Goal: Navigation & Orientation: Find specific page/section

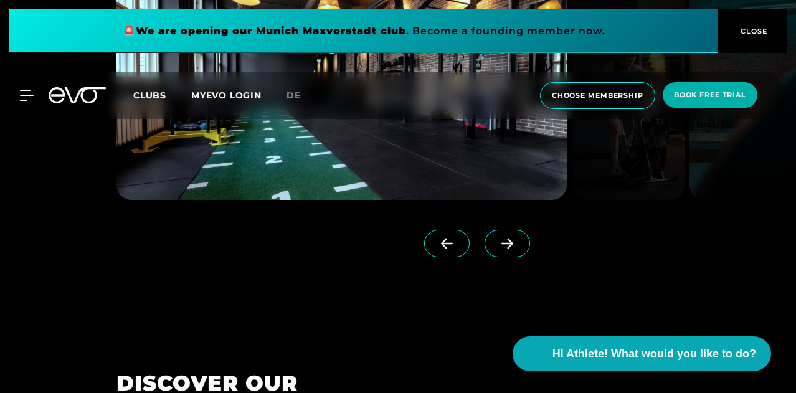
scroll to position [934, 0]
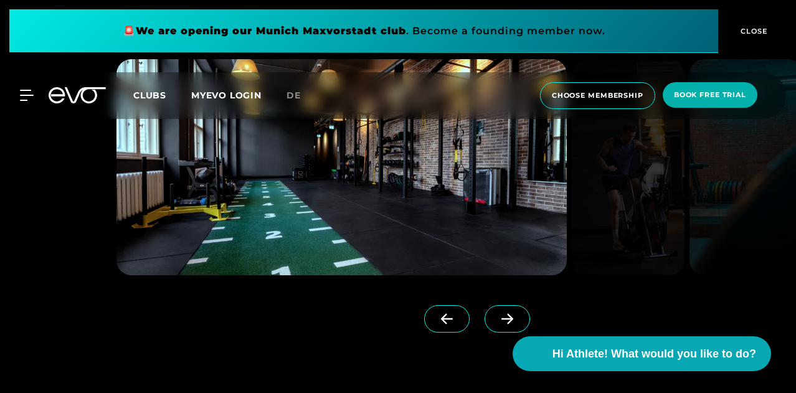
click at [496, 315] on icon at bounding box center [507, 318] width 22 height 11
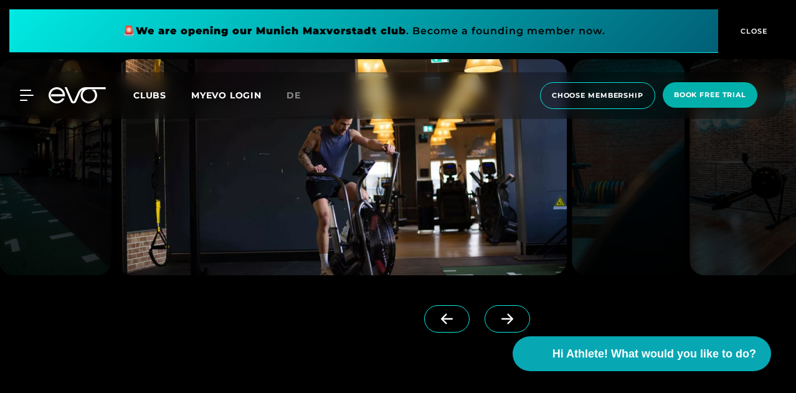
click at [496, 315] on icon at bounding box center [507, 318] width 22 height 11
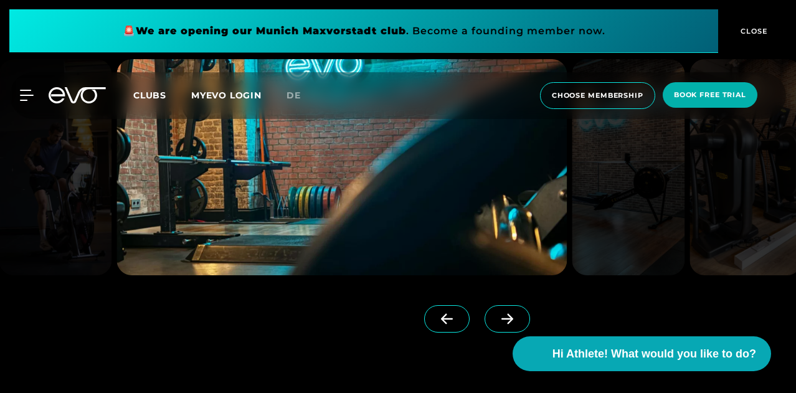
click at [496, 315] on icon at bounding box center [507, 318] width 22 height 11
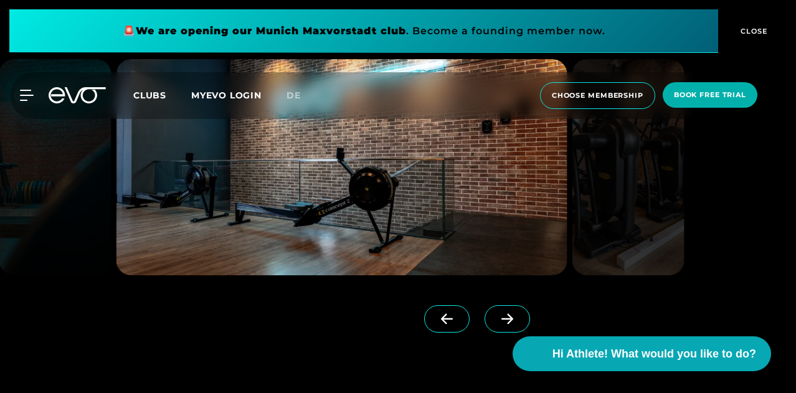
click at [496, 315] on icon at bounding box center [507, 318] width 22 height 11
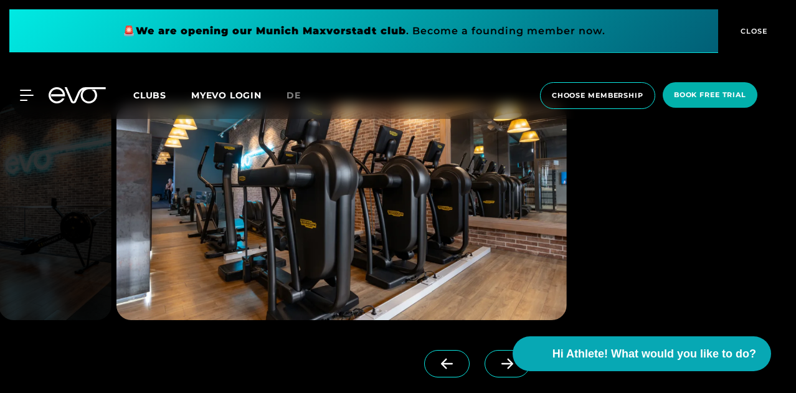
scroll to position [872, 0]
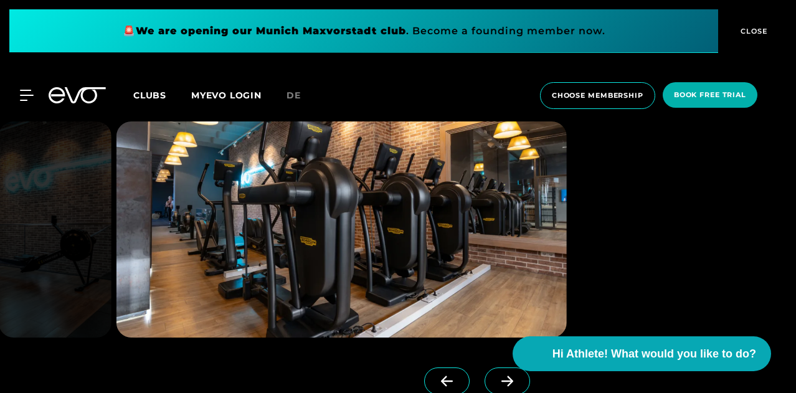
click at [496, 378] on icon at bounding box center [507, 381] width 22 height 11
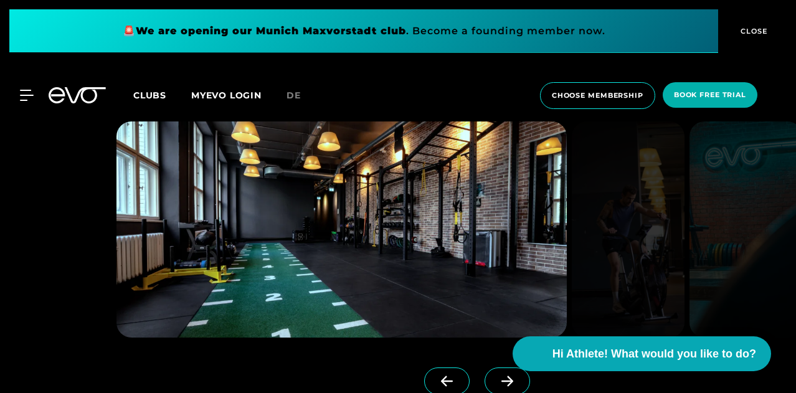
click at [496, 378] on icon at bounding box center [507, 381] width 22 height 11
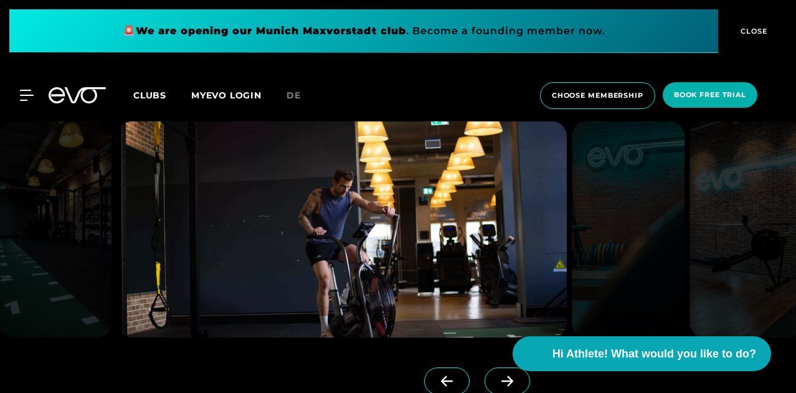
click at [496, 378] on icon at bounding box center [507, 381] width 22 height 11
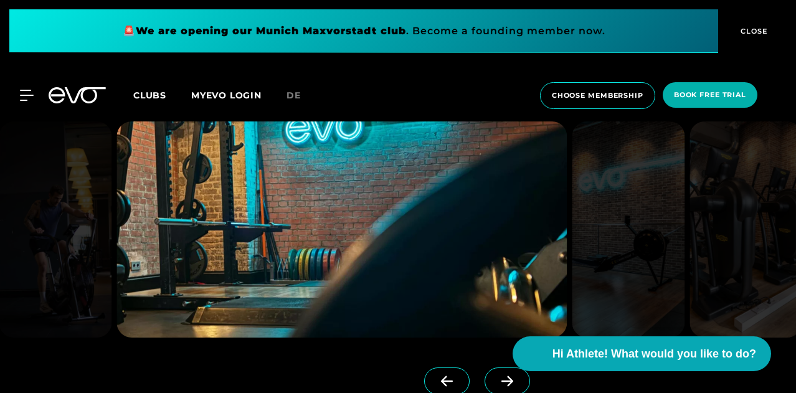
click at [496, 378] on icon at bounding box center [507, 381] width 22 height 11
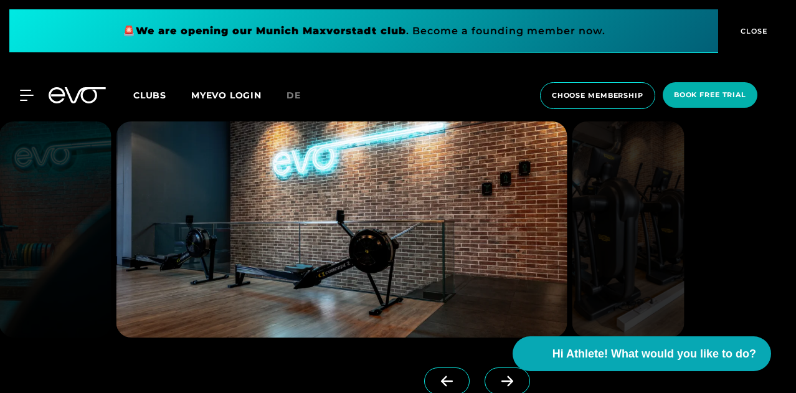
click at [496, 378] on icon at bounding box center [507, 381] width 22 height 11
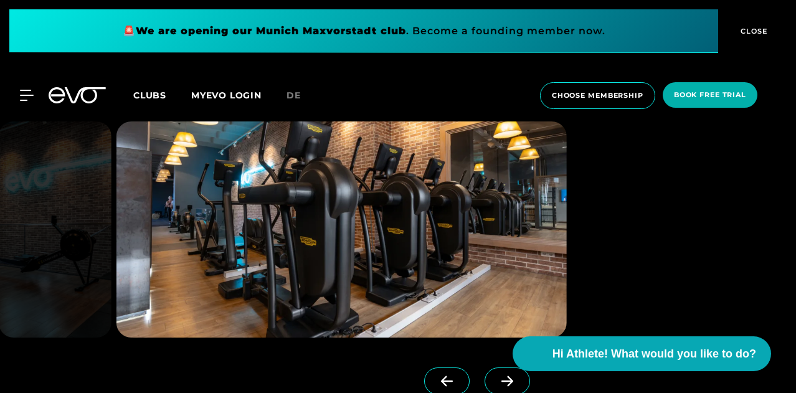
click at [742, 26] on span "CLOSE" at bounding box center [752, 31] width 31 height 11
